Goal: Information Seeking & Learning: Find specific page/section

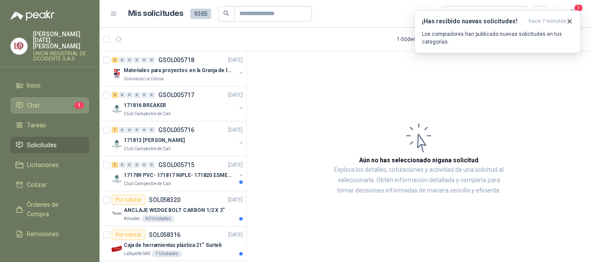
click at [50, 101] on li "Chat 1" at bounding box center [50, 106] width 68 height 10
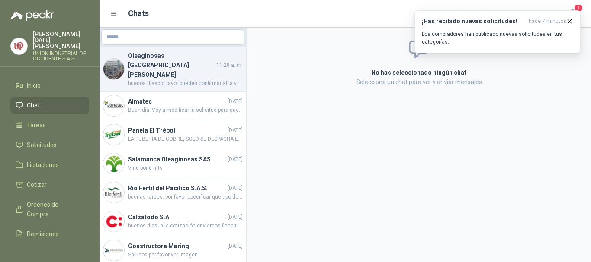
click at [167, 61] on h4 "Oleaginosas [GEOGRAPHIC_DATA][PERSON_NAME]" at bounding box center [171, 65] width 86 height 29
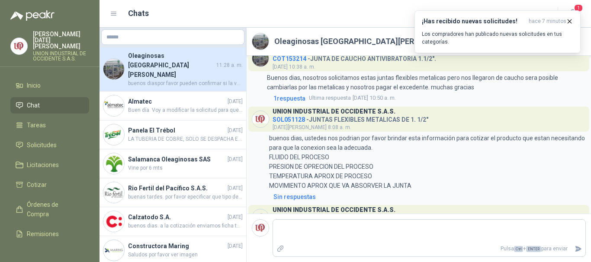
scroll to position [298, 0]
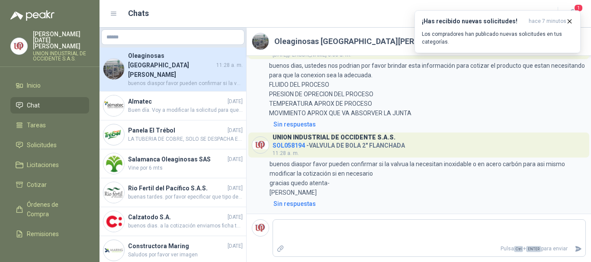
click at [164, 80] on span "buenos diaspor favor pueden confirmar si la valvua la necesitan inoxidable o en…" at bounding box center [185, 84] width 115 height 8
click at [43, 97] on link "Chat" at bounding box center [49, 105] width 79 height 16
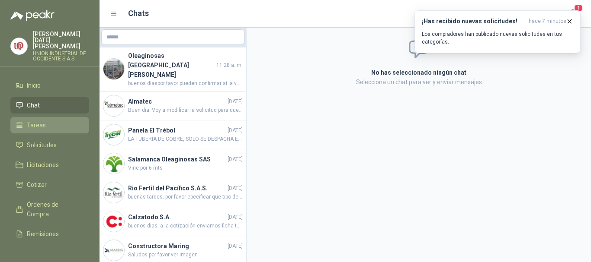
click at [34, 121] on span "Tareas" at bounding box center [36, 126] width 19 height 10
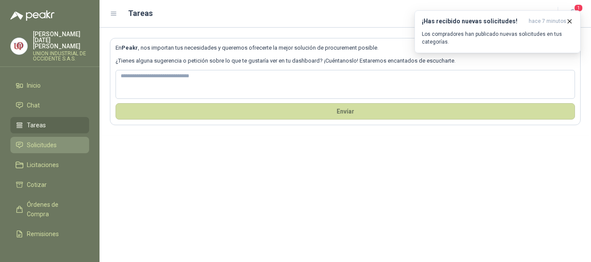
click at [48, 141] on span "Solicitudes" at bounding box center [42, 146] width 30 height 10
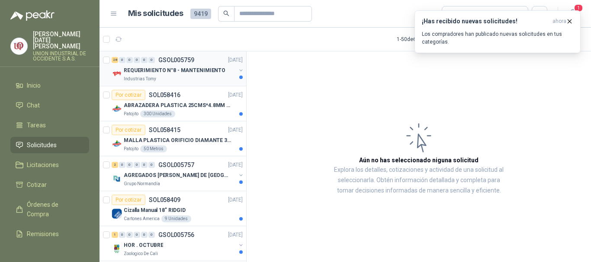
click at [140, 70] on p "REQUERIMIENTO N°8 - MANTENIMIENTO" at bounding box center [175, 71] width 102 height 8
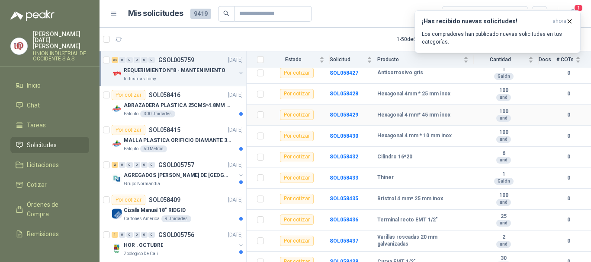
scroll to position [259, 0]
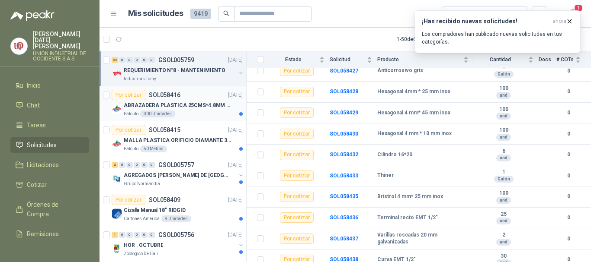
click at [170, 104] on p "ABRAZADERA PLASTICA 25CMS*4.8MM NEGRA" at bounding box center [178, 106] width 108 height 8
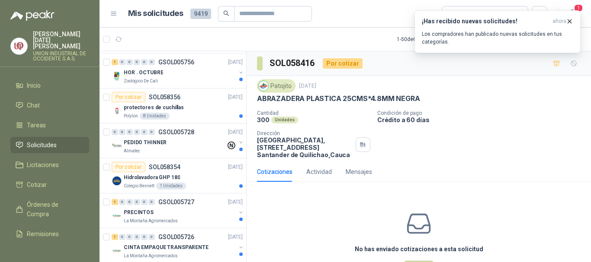
scroll to position [216, 0]
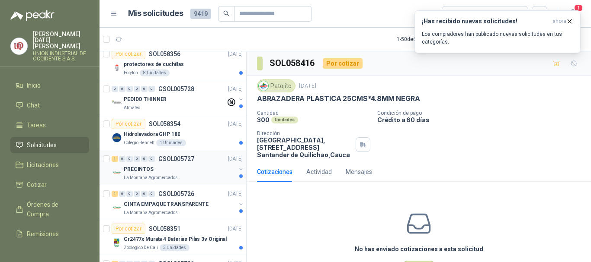
click at [146, 172] on p "PRECINTOS" at bounding box center [139, 170] width 30 height 8
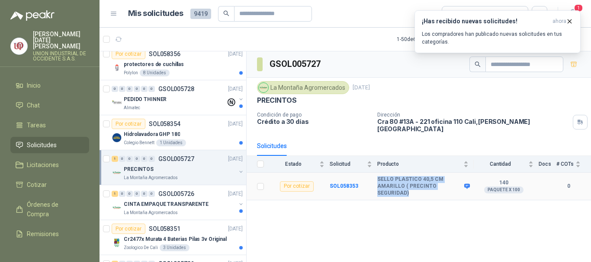
drag, startPoint x: 376, startPoint y: 172, endPoint x: 422, endPoint y: 184, distance: 47.5
click at [422, 184] on tr "Por cotizar SOL058353 SELLO PLASTICO 40,5 CM AMARILLO ( PRECINTO SEGURIDAD) 140…" at bounding box center [418, 187] width 344 height 28
copy tr "SELLO PLASTICO 40,5 CM AMARILLO ( PRECINTO SEGURIDAD)"
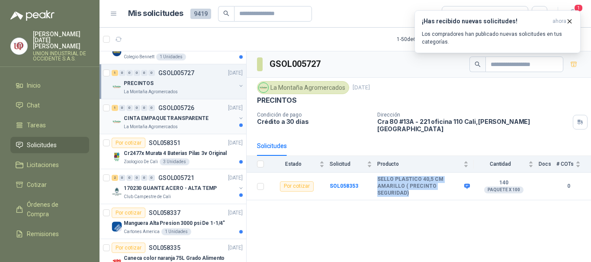
scroll to position [303, 0]
click at [130, 154] on p "Cr2477x Murata 4 Baterias Pilas 3v Original" at bounding box center [175, 153] width 103 height 8
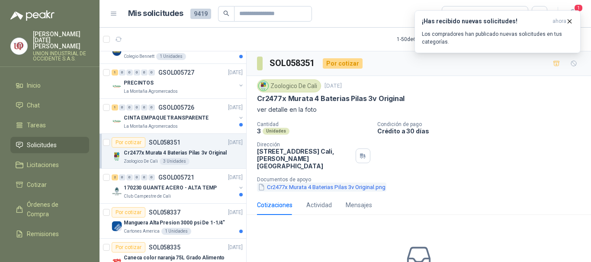
click at [326, 183] on button "Cr2477x Murata 4 Baterias Pilas 3v Original.png" at bounding box center [321, 187] width 129 height 9
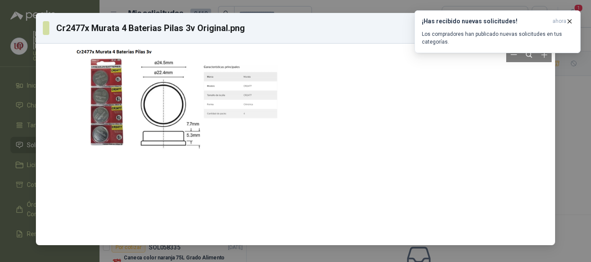
click at [360, 112] on div at bounding box center [296, 144] width 448 height 195
